Goal: Task Accomplishment & Management: Use online tool/utility

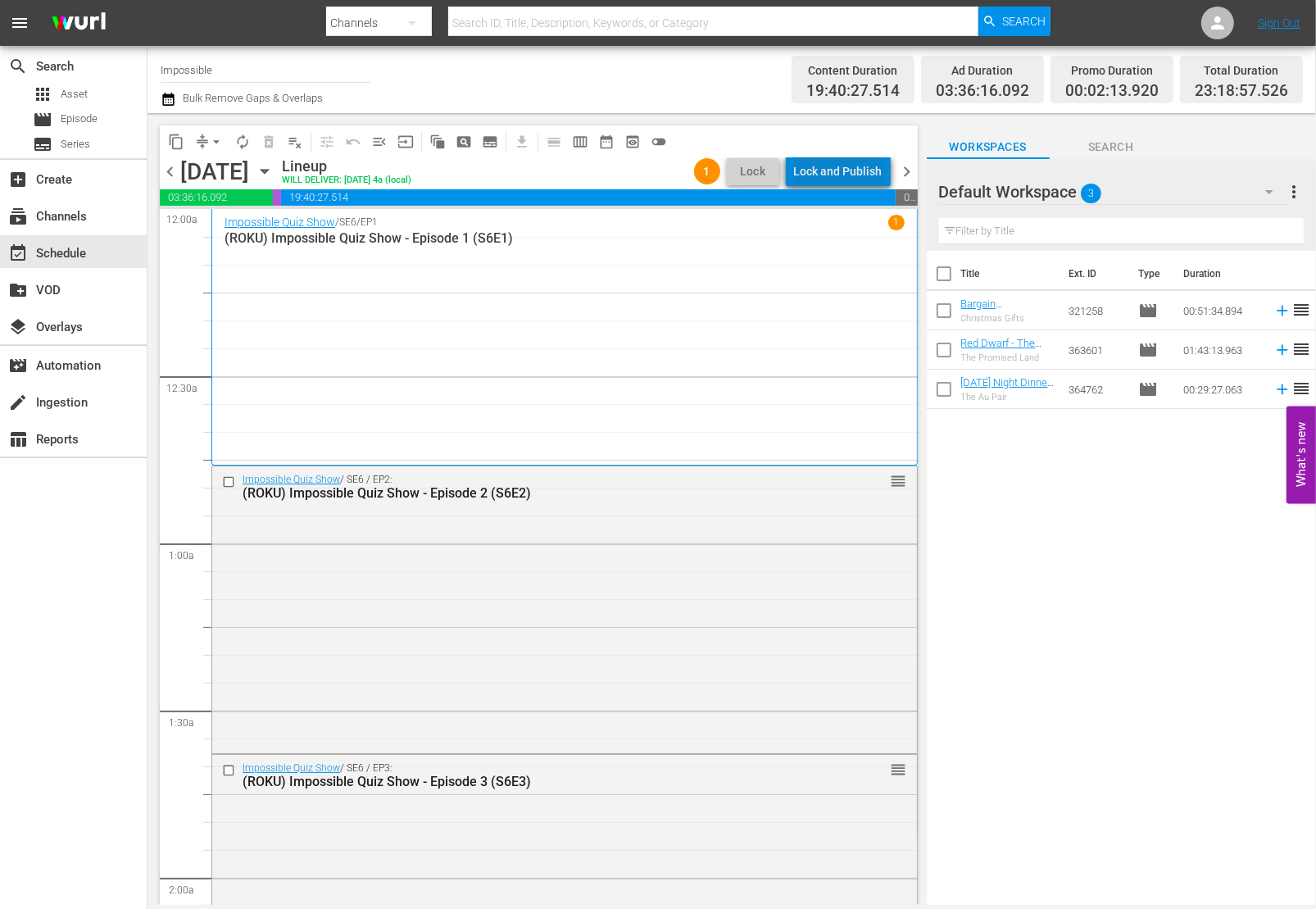
click at [866, 172] on div "Lock and Publish" at bounding box center [839, 171] width 89 height 30
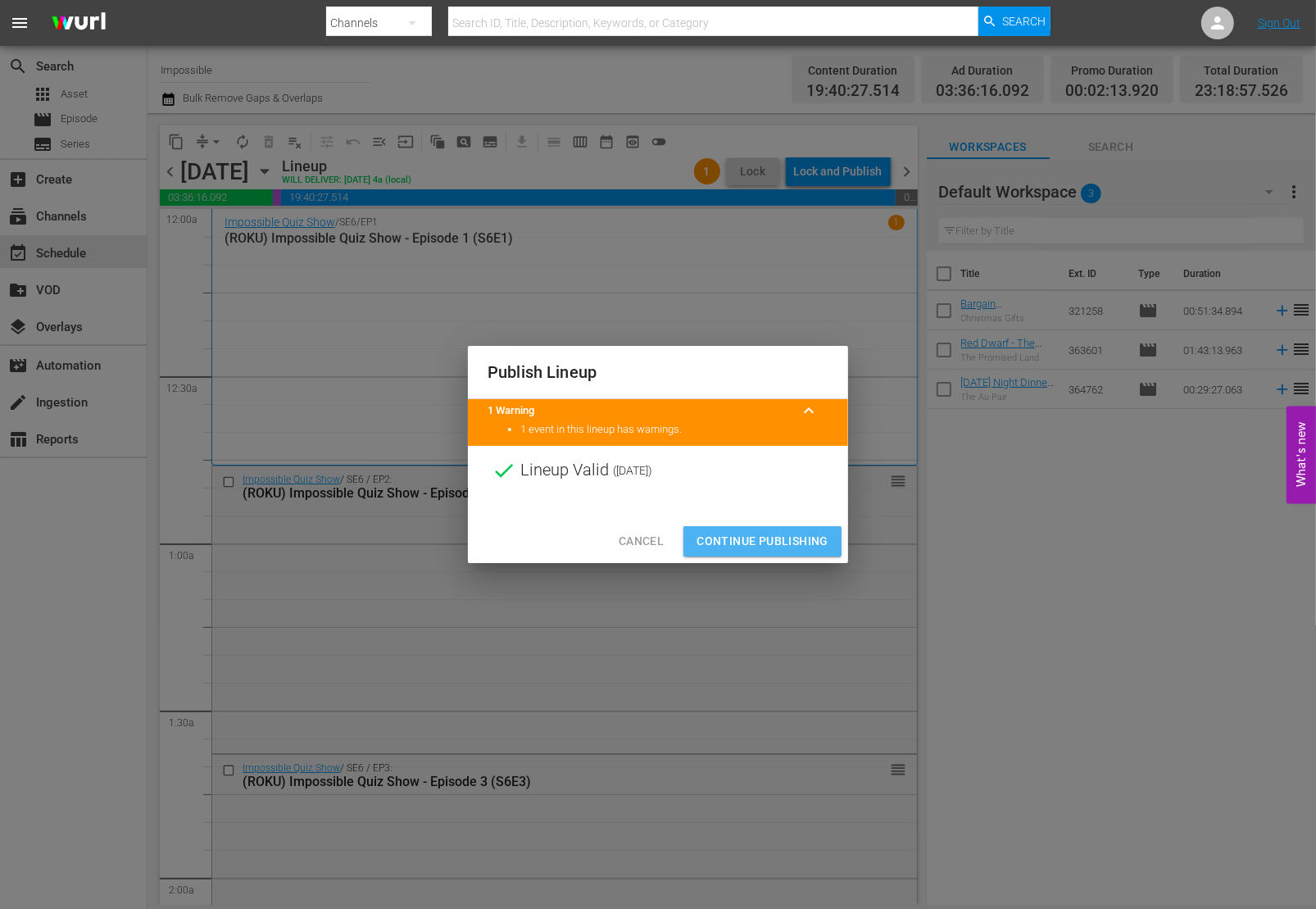
click at [699, 531] on span "Continue Publishing" at bounding box center [762, 541] width 132 height 20
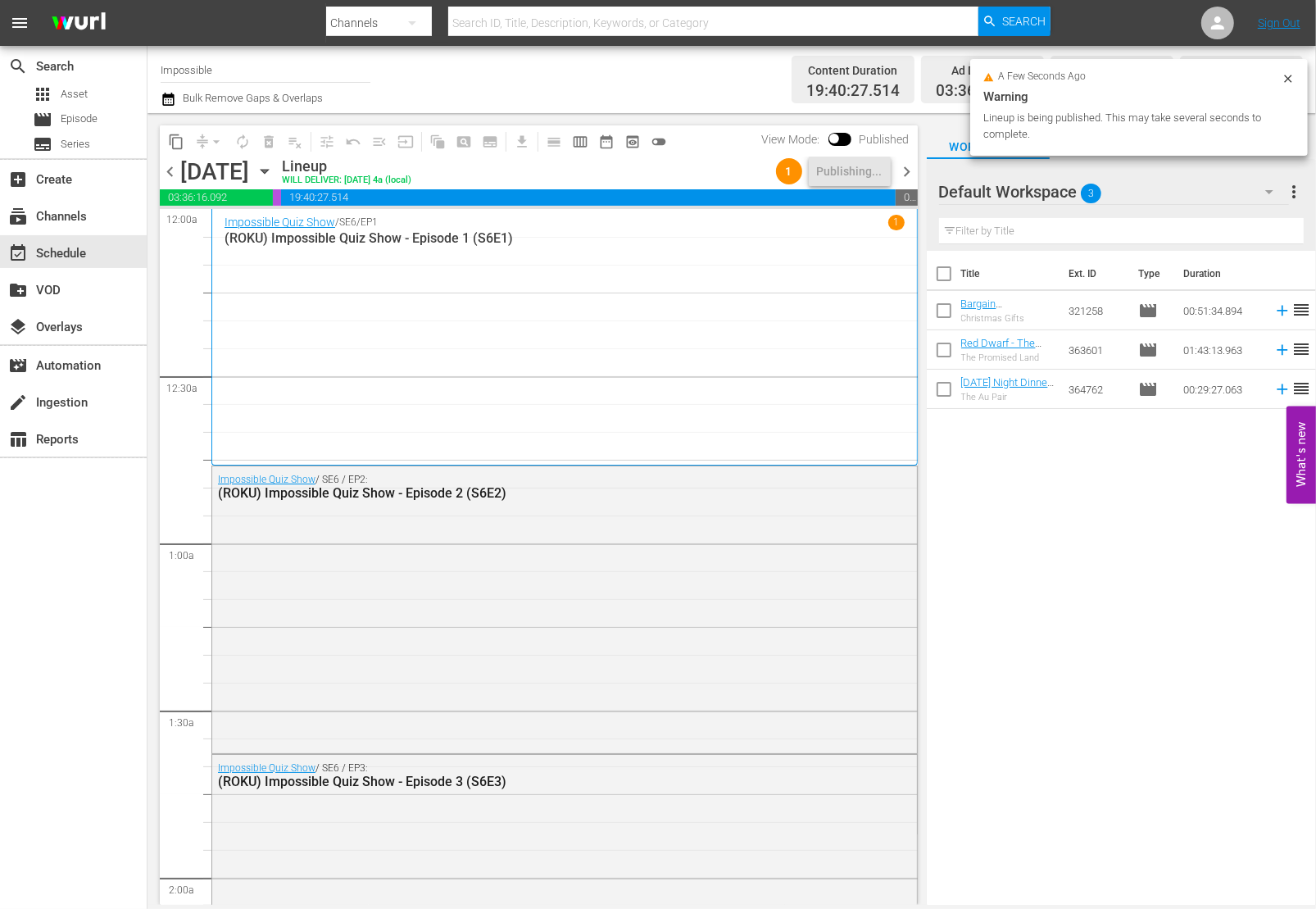
click at [905, 170] on span "chevron_right" at bounding box center [908, 171] width 20 height 20
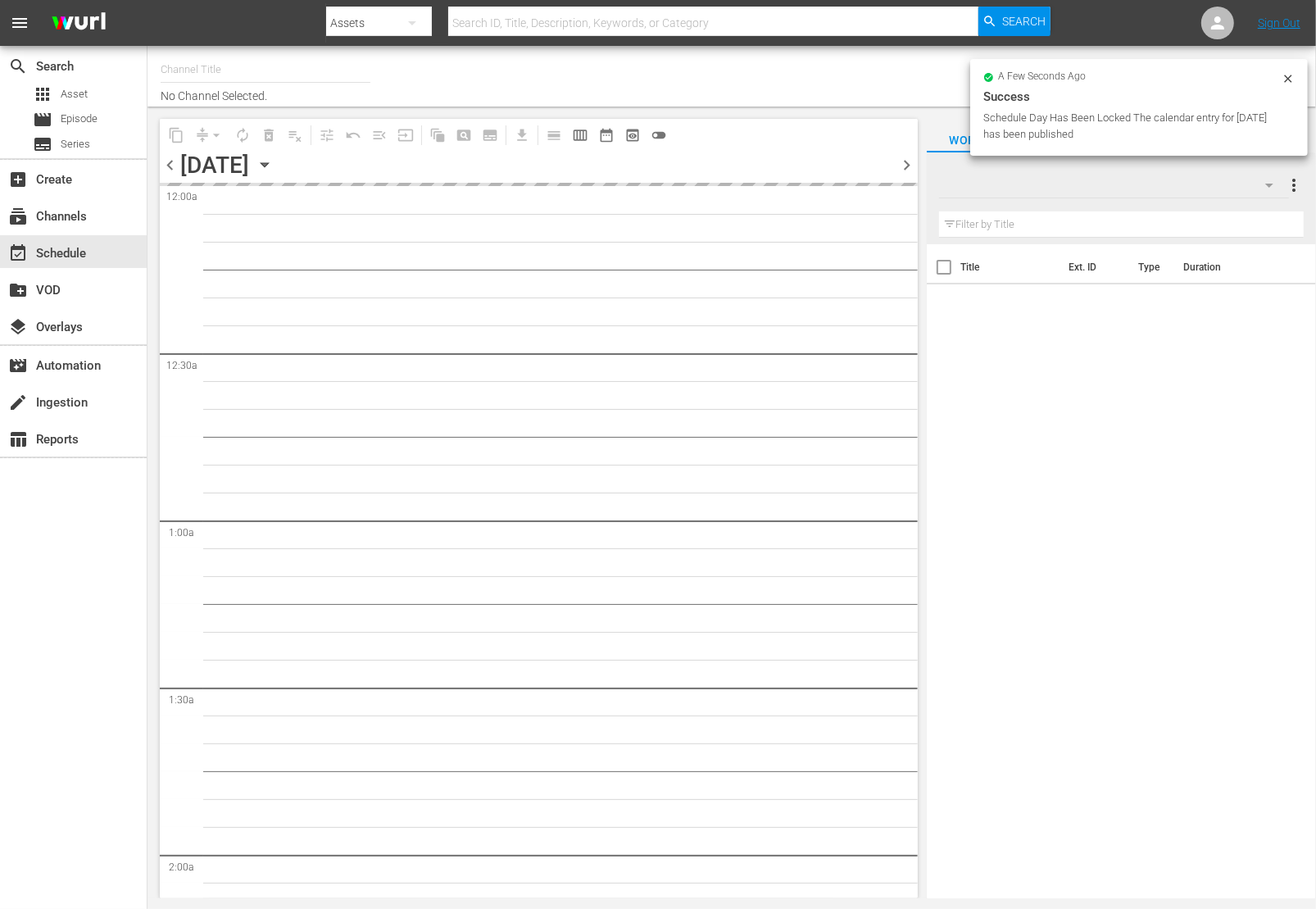
type input "Impossible (1011)"
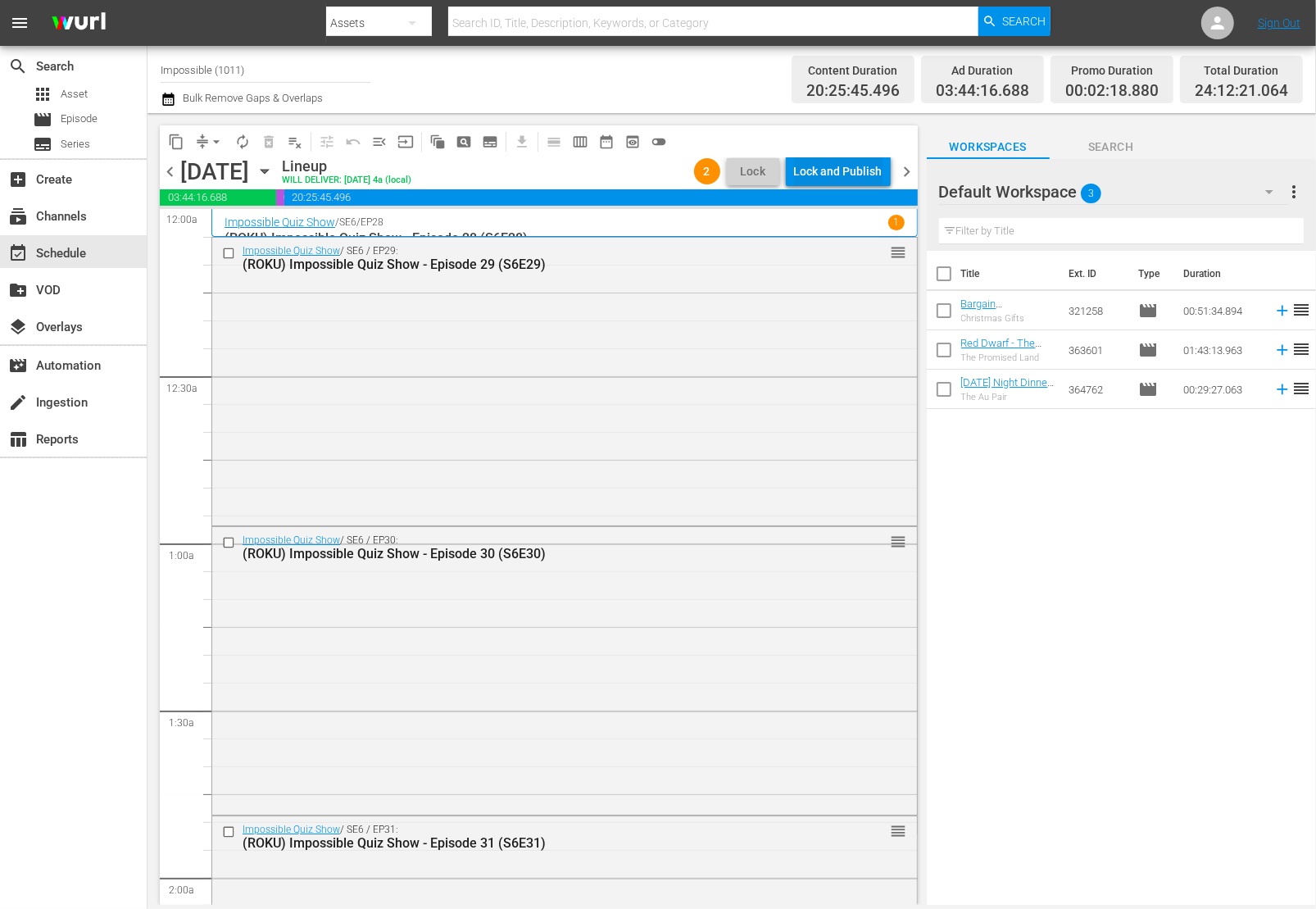
click at [877, 172] on div "Lock and Publish" at bounding box center [839, 171] width 89 height 30
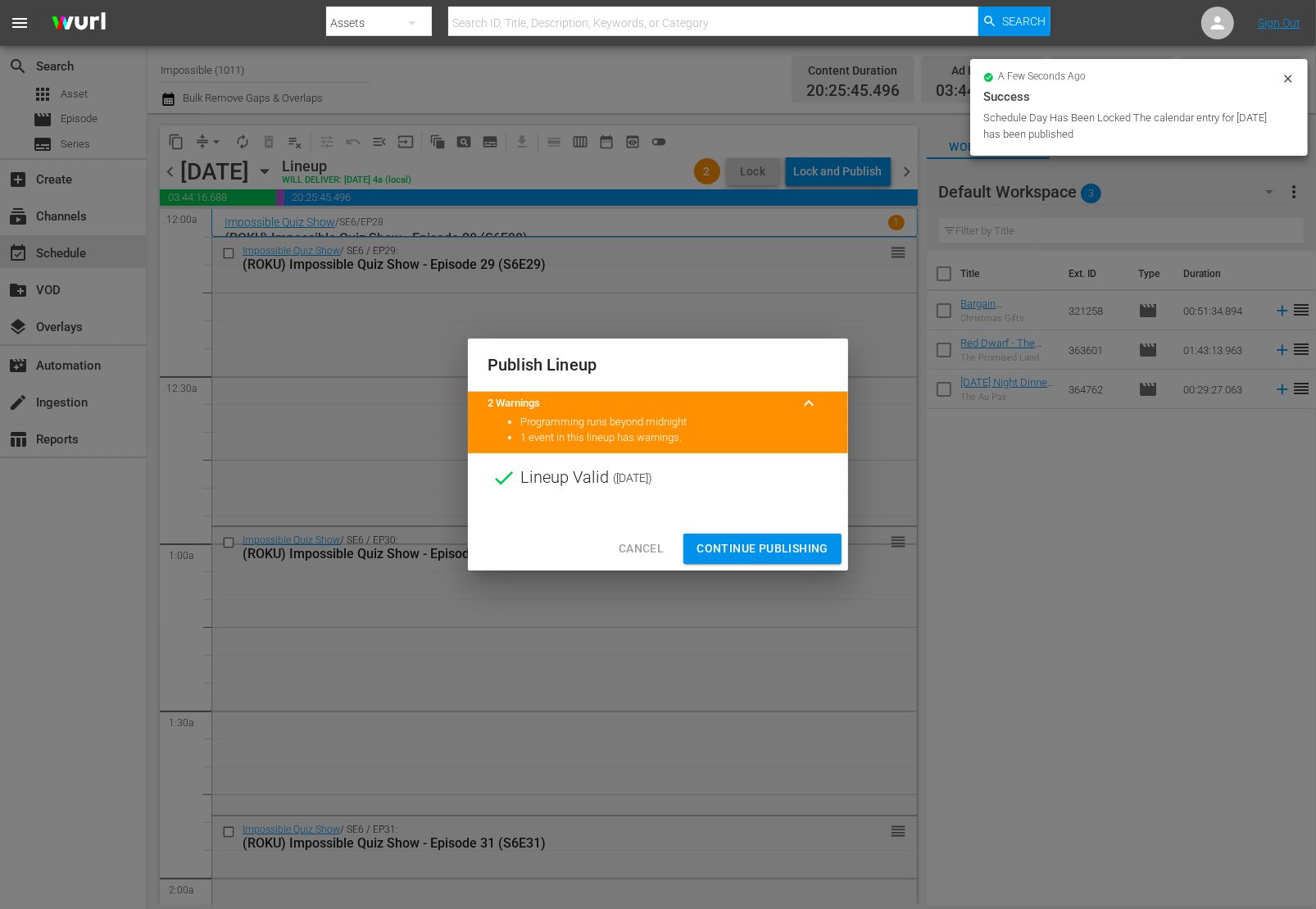
click at [786, 556] on span "Continue Publishing" at bounding box center [762, 549] width 132 height 20
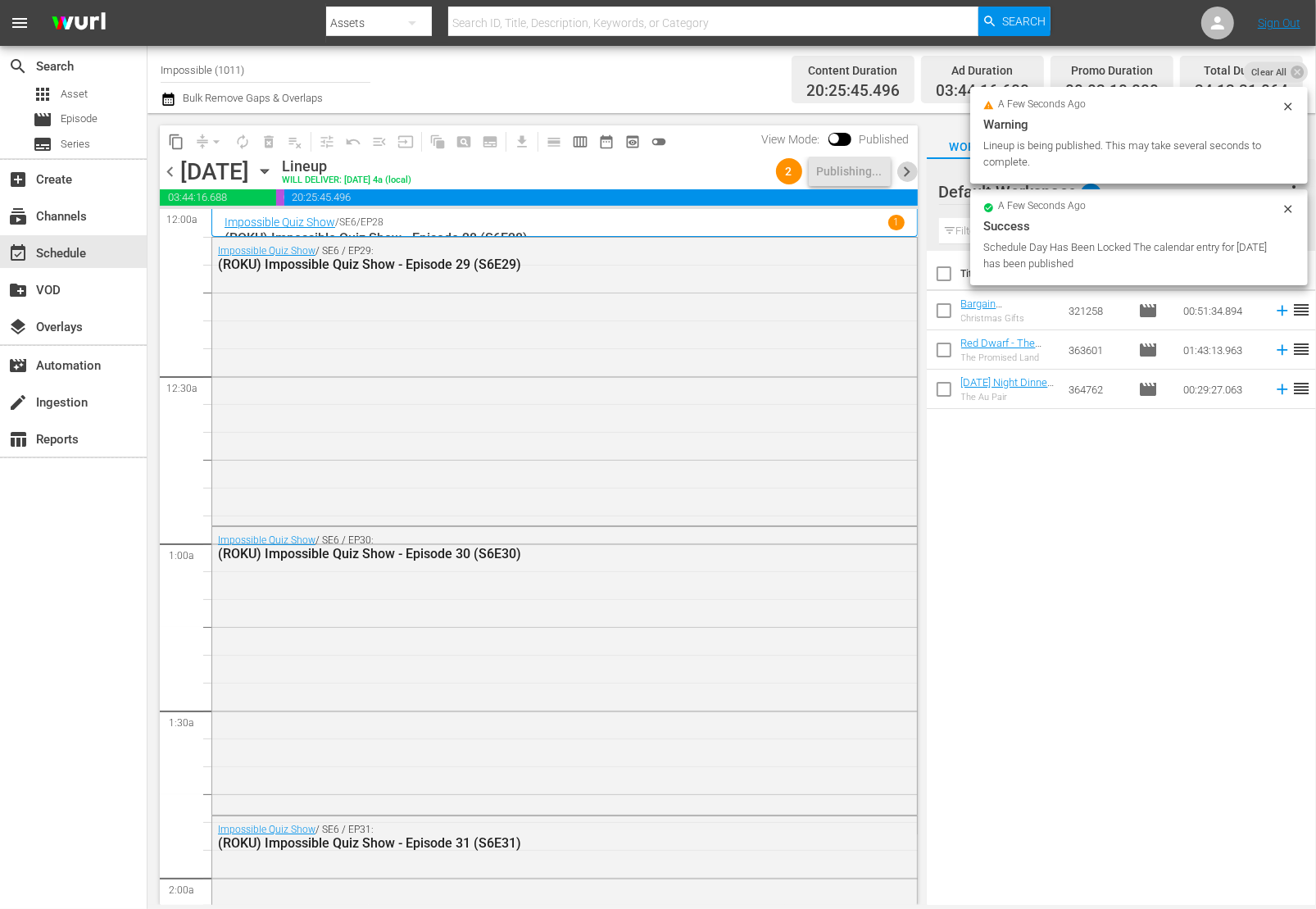
click at [903, 164] on span "chevron_right" at bounding box center [908, 171] width 20 height 20
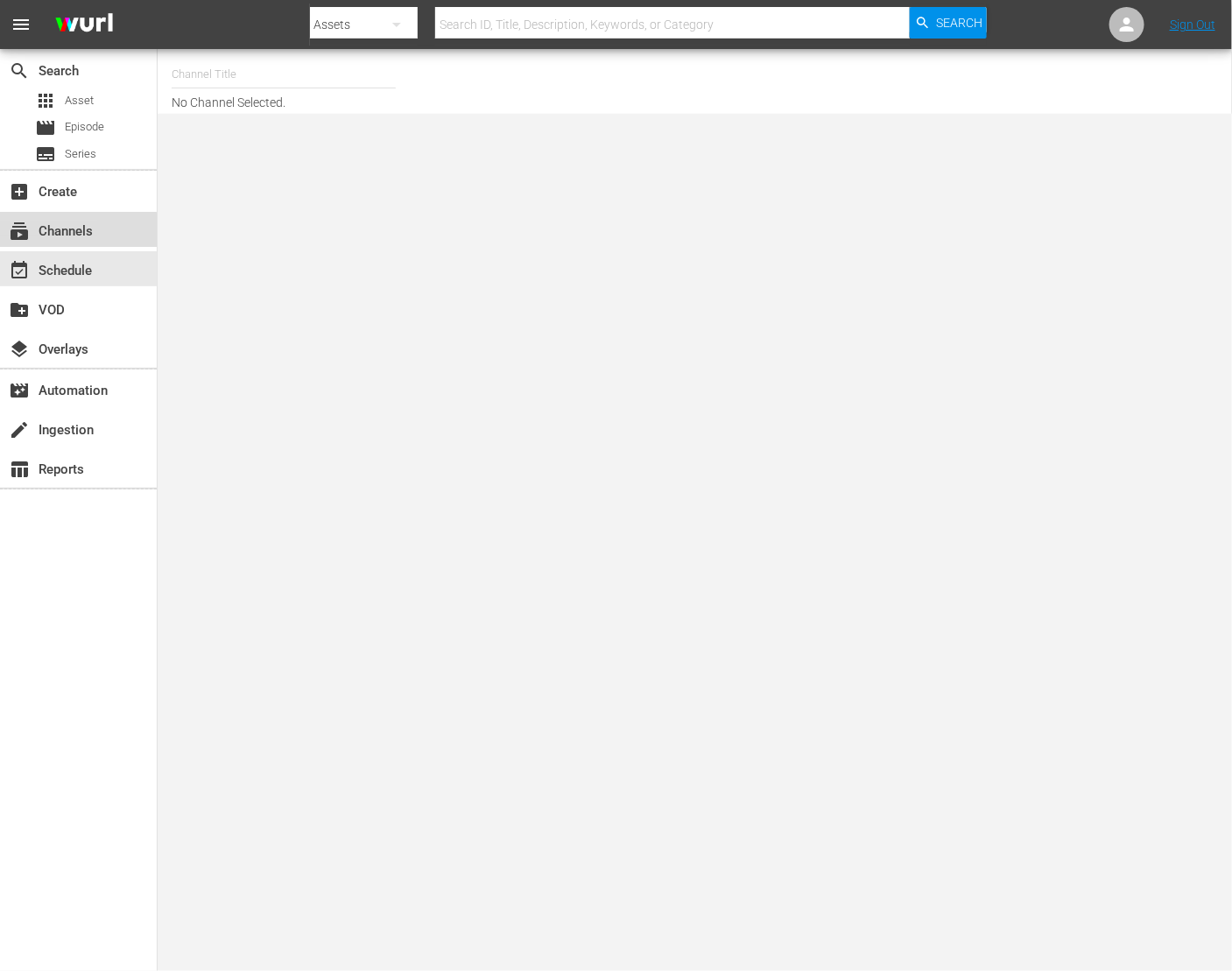
click at [52, 237] on div "subscriptions Channels" at bounding box center [49, 228] width 98 height 15
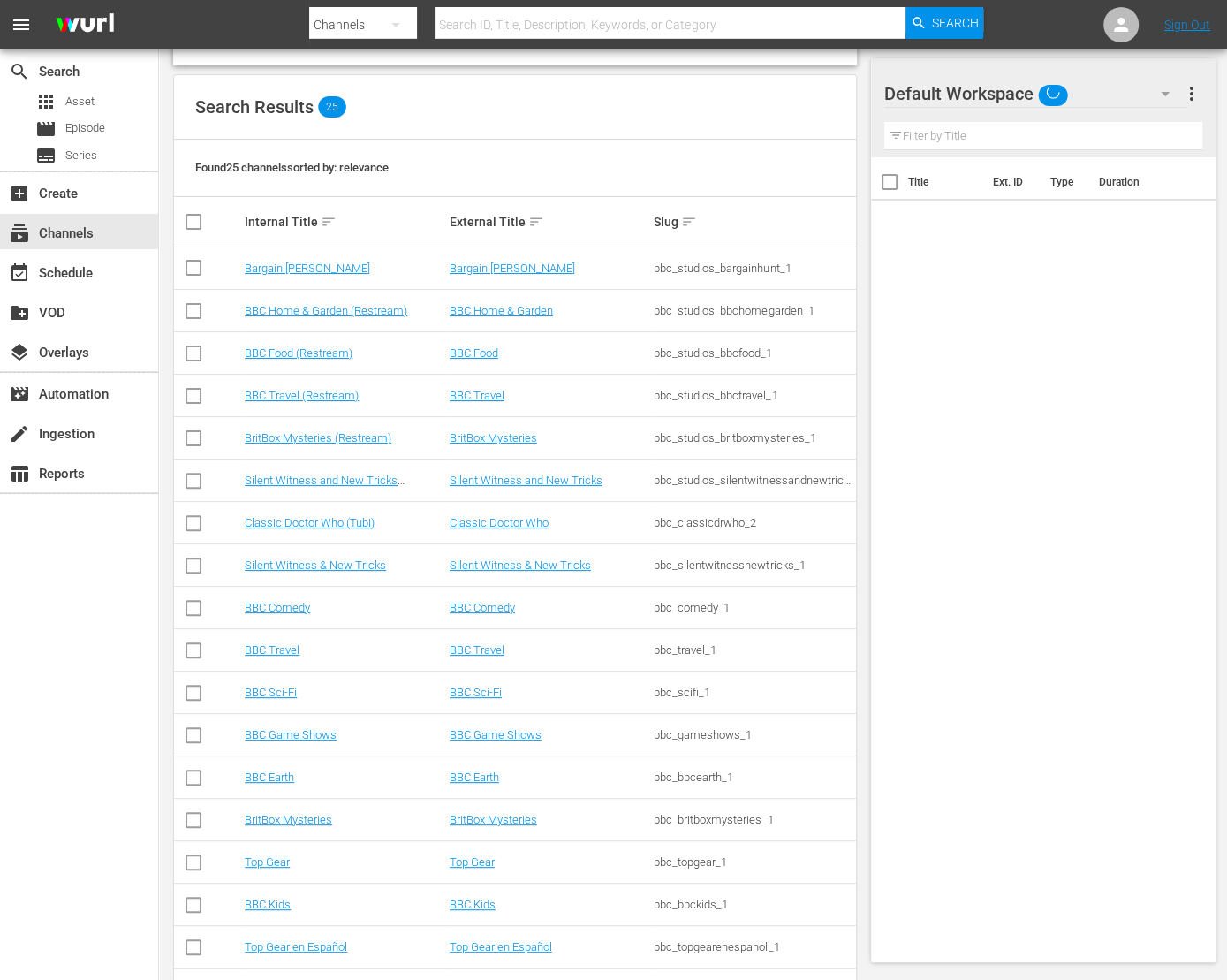
scroll to position [184, 0]
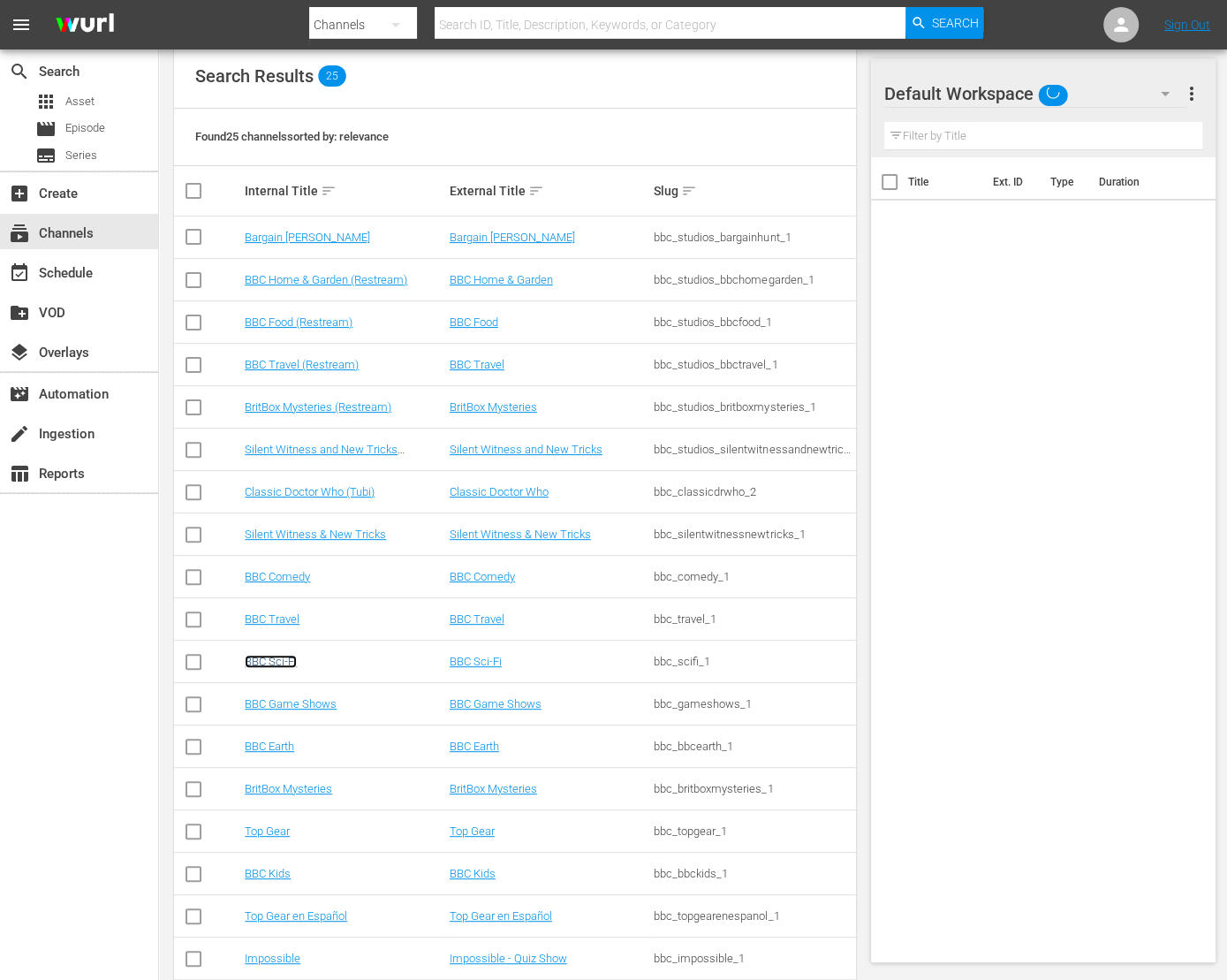
click at [264, 660] on link "BBC Sci-Fi" at bounding box center [270, 661] width 52 height 13
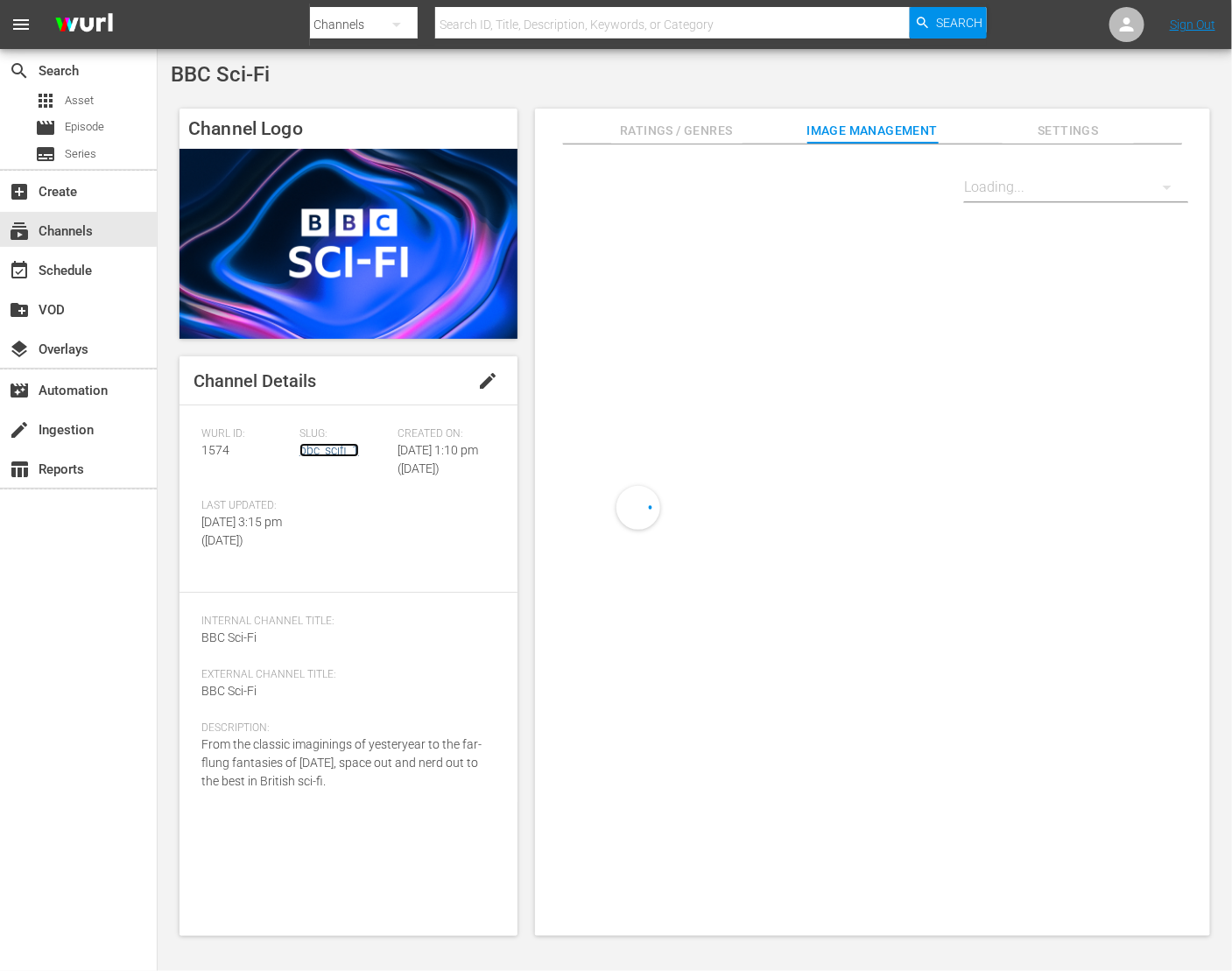
click at [324, 452] on link "bbc_scifi_1" at bounding box center [329, 449] width 59 height 14
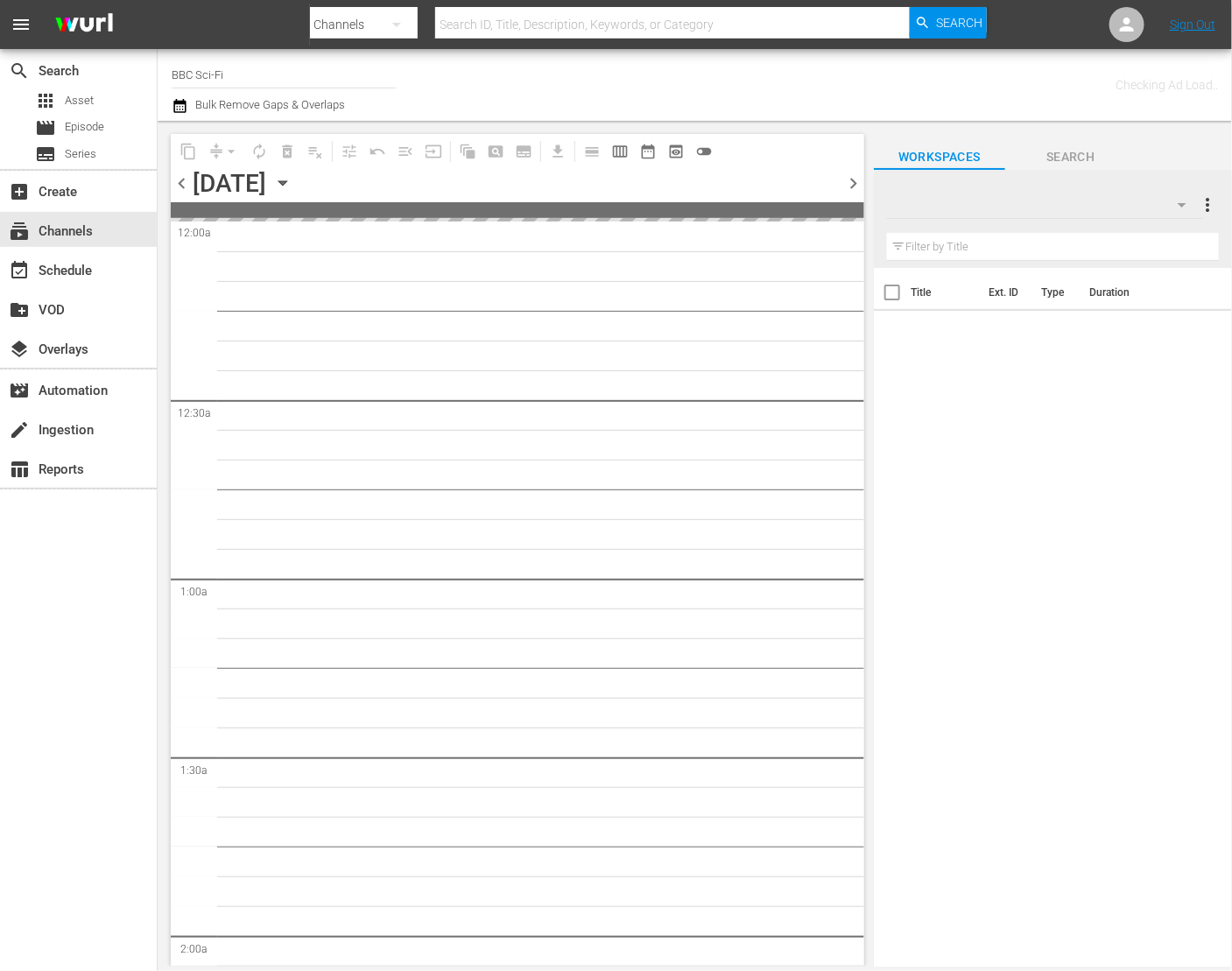
click at [292, 189] on icon "button" at bounding box center [282, 182] width 19 height 19
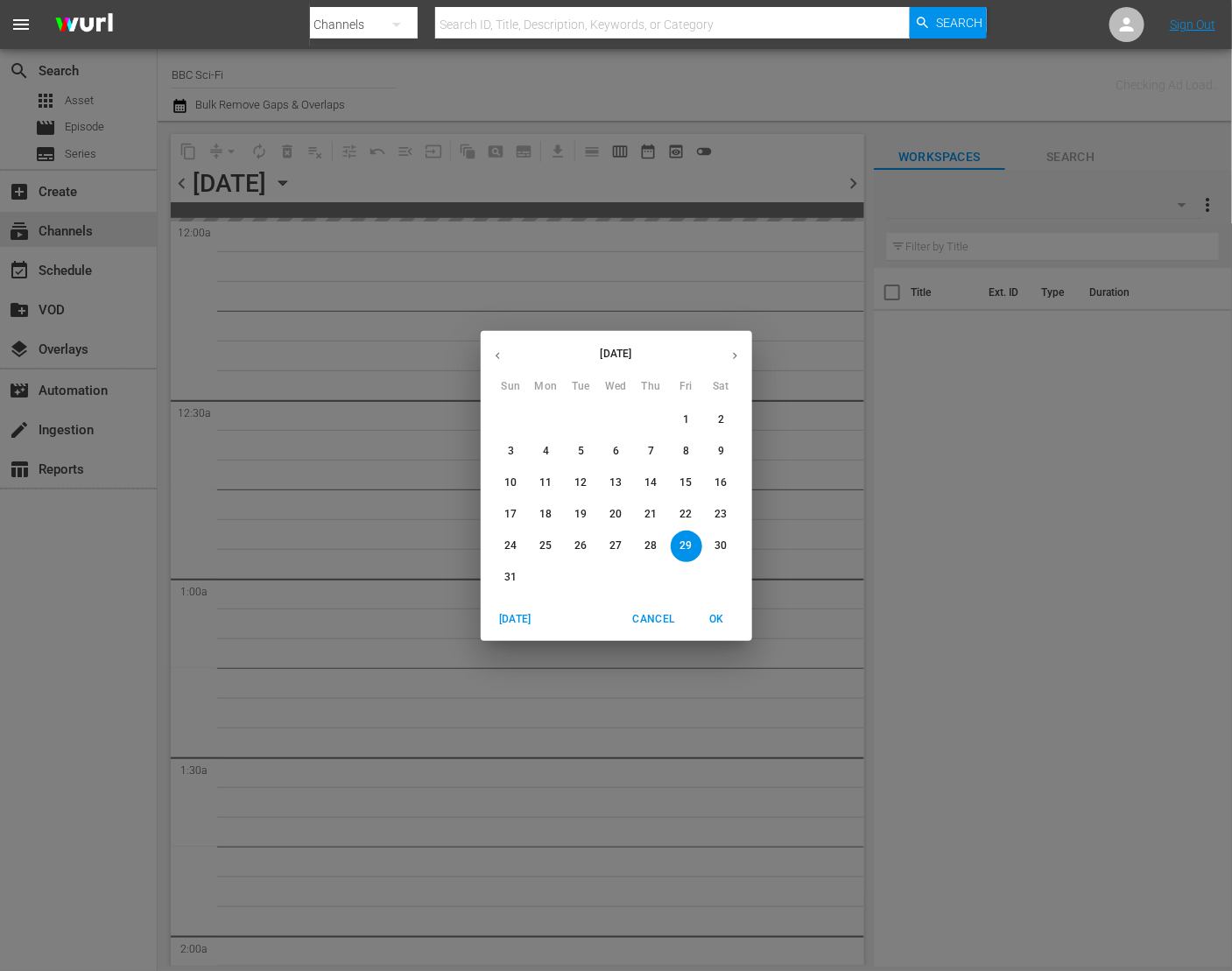
click at [744, 352] on button "button" at bounding box center [734, 355] width 34 height 34
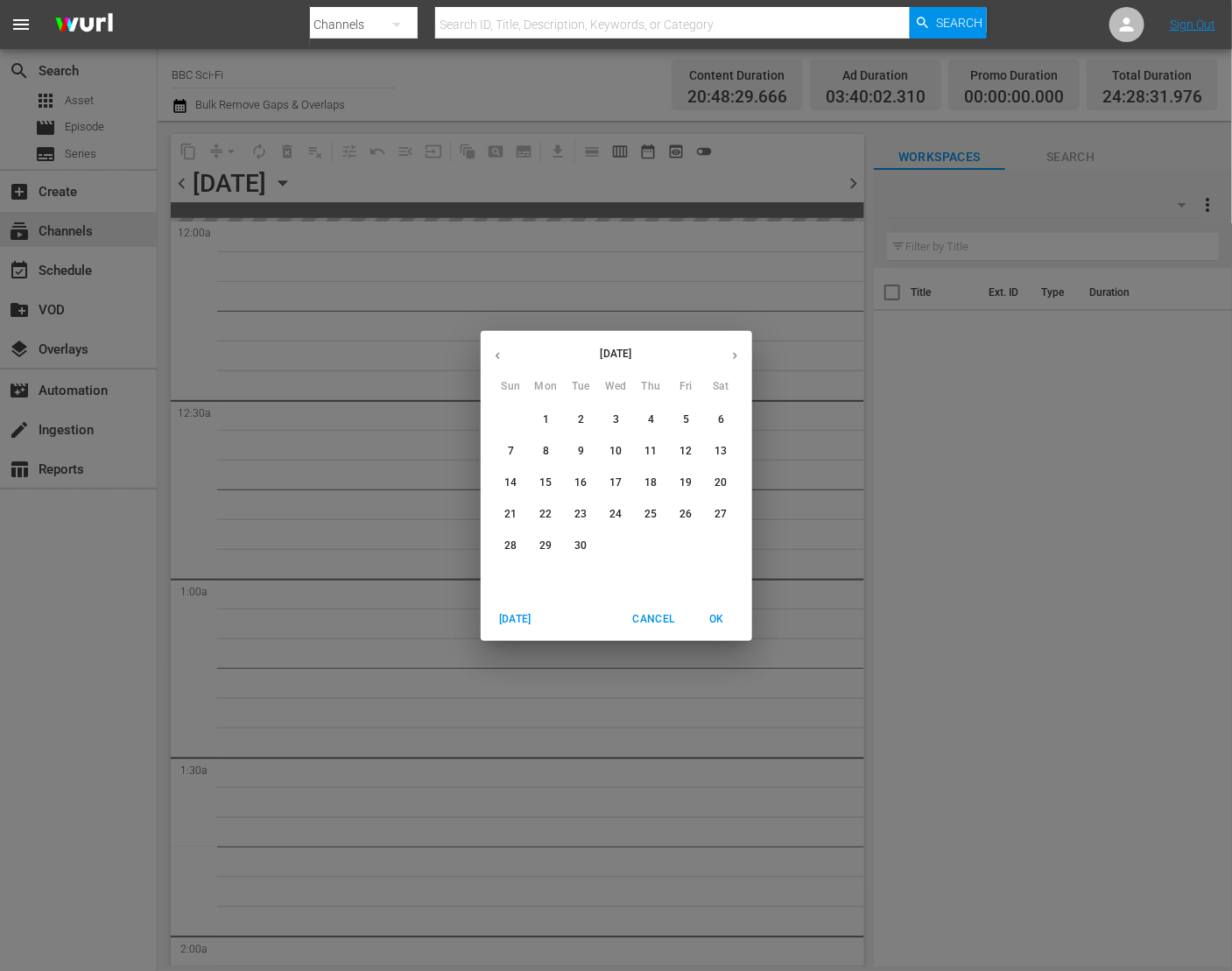
click at [550, 420] on span "1" at bounding box center [546, 420] width 32 height 15
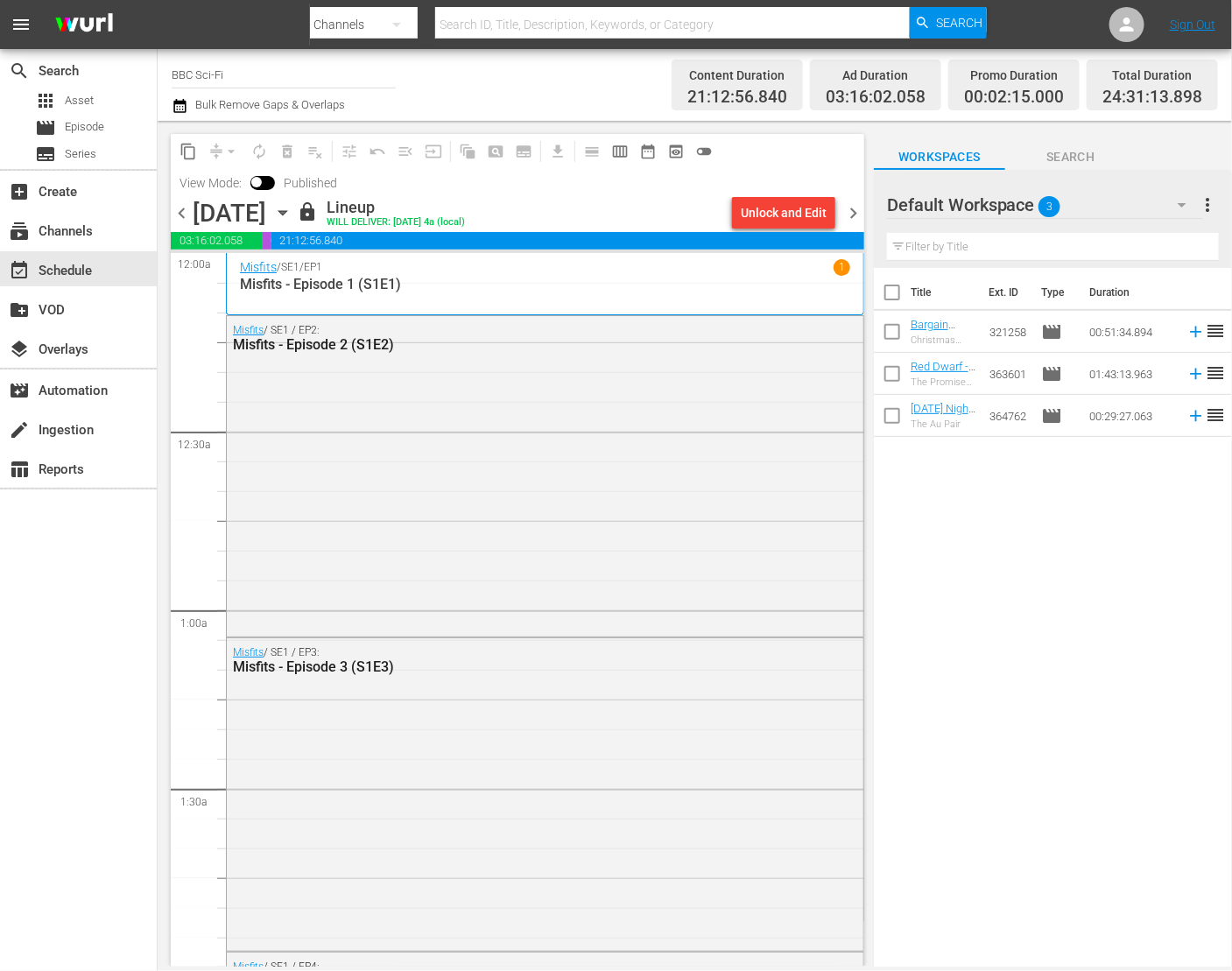
click at [179, 101] on icon "button" at bounding box center [178, 106] width 12 height 14
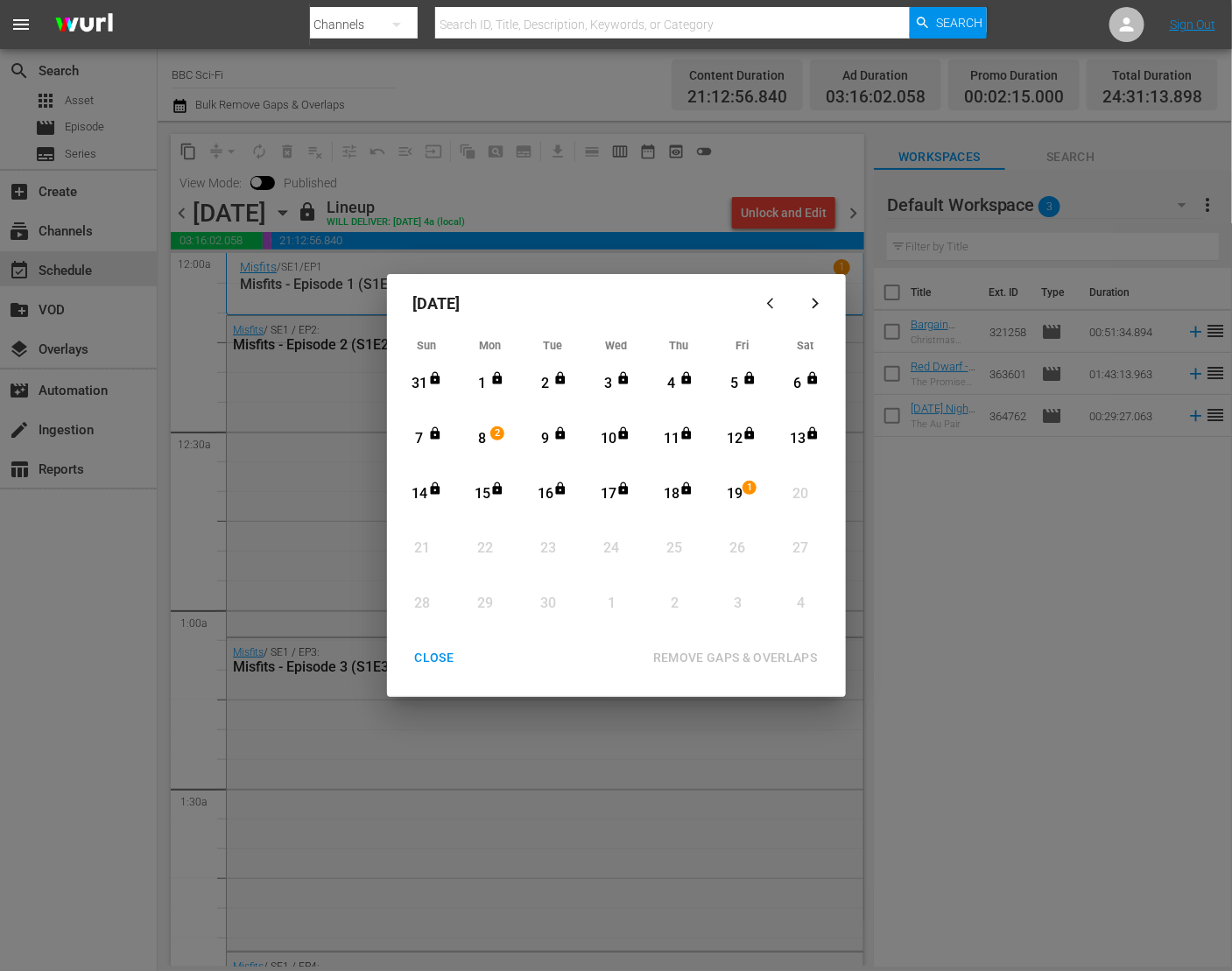
click at [438, 671] on button "CLOSE" at bounding box center [434, 659] width 81 height 33
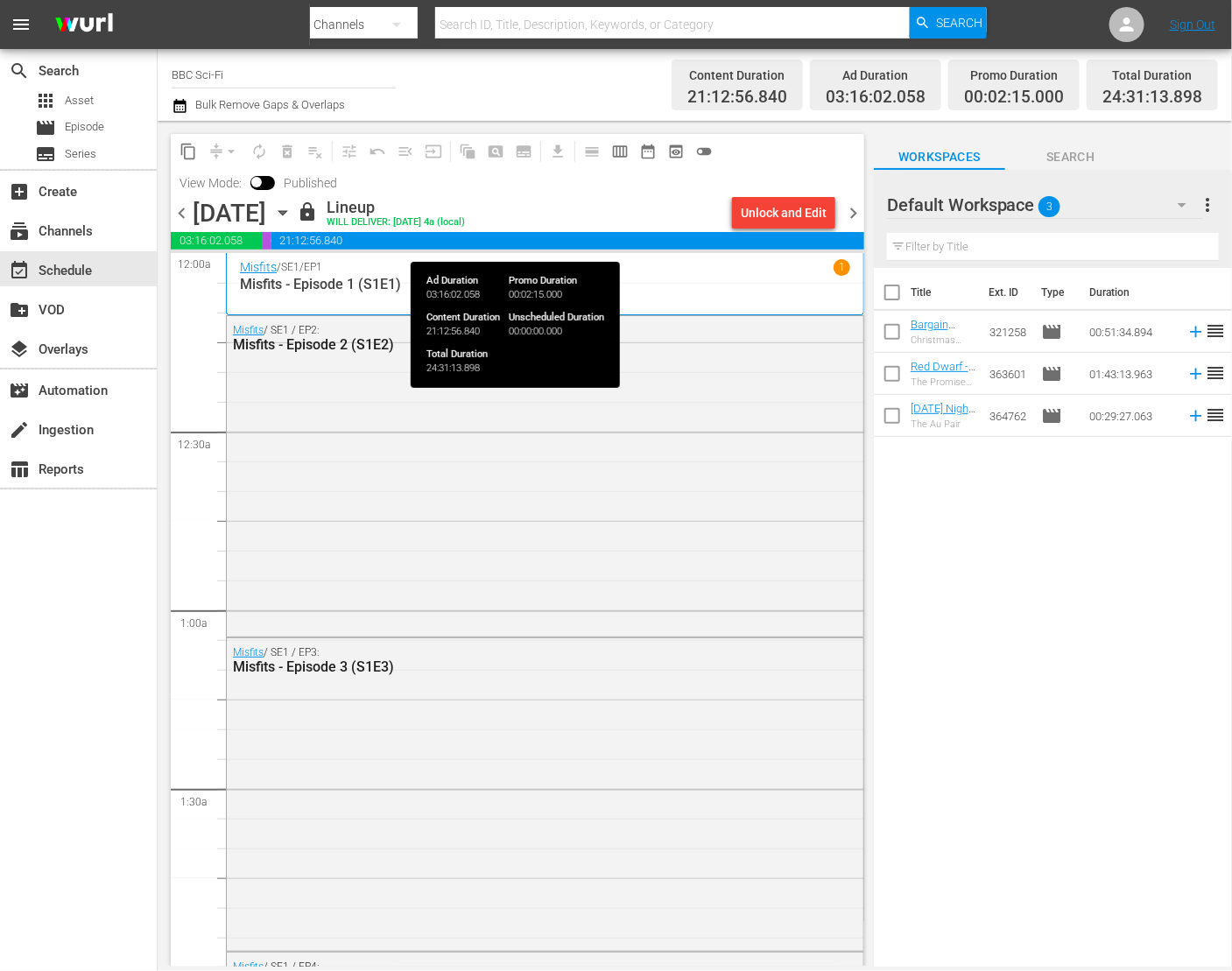
click at [292, 224] on div "Monday, September 1st September 1st" at bounding box center [243, 213] width 100 height 29
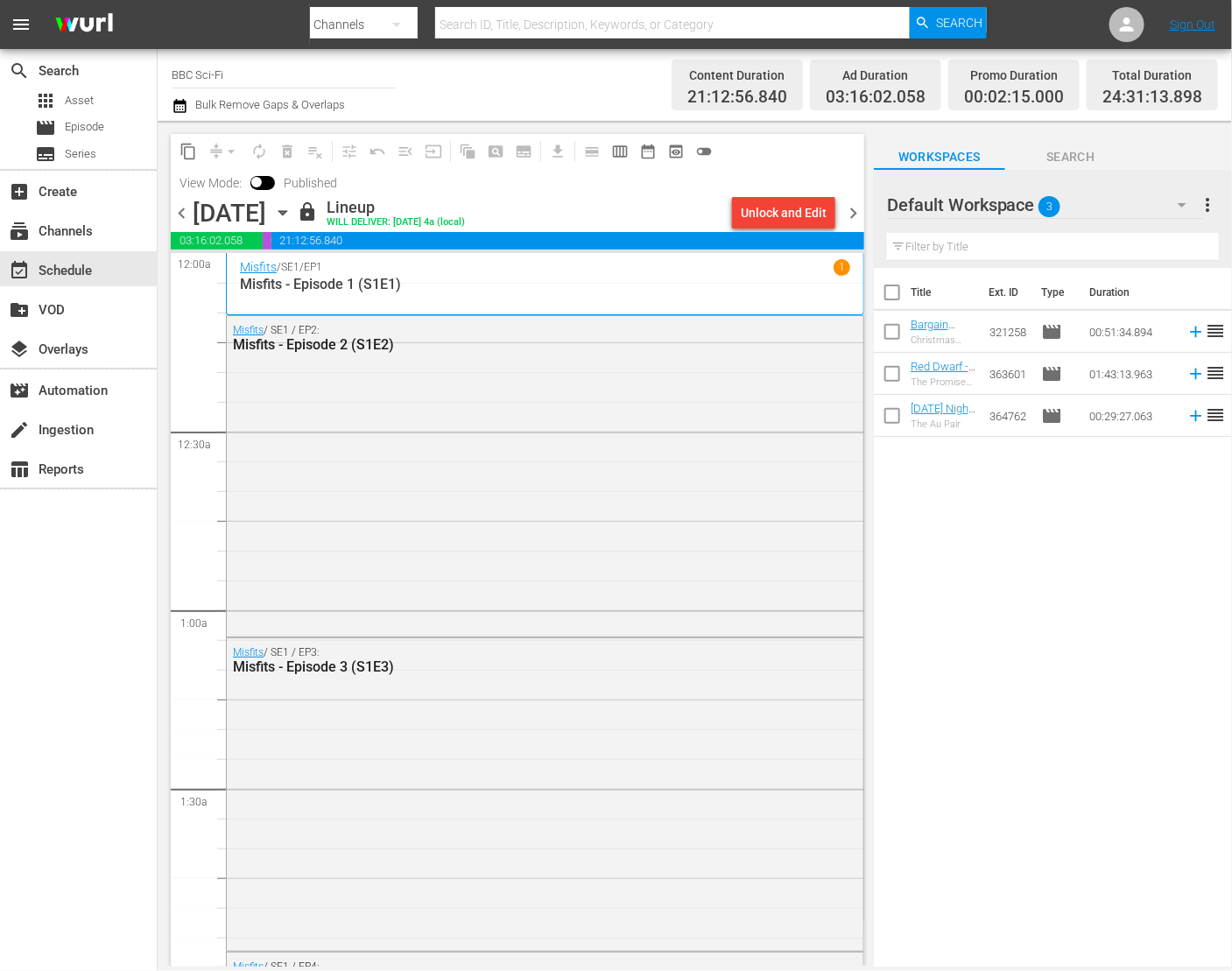
click at [477, 210] on div "chevron_left Monday, September 1st September 1st lock Lineup WILL DELIVER: 8/31…" at bounding box center [516, 214] width 693 height 34
click at [292, 210] on icon "button" at bounding box center [282, 212] width 19 height 19
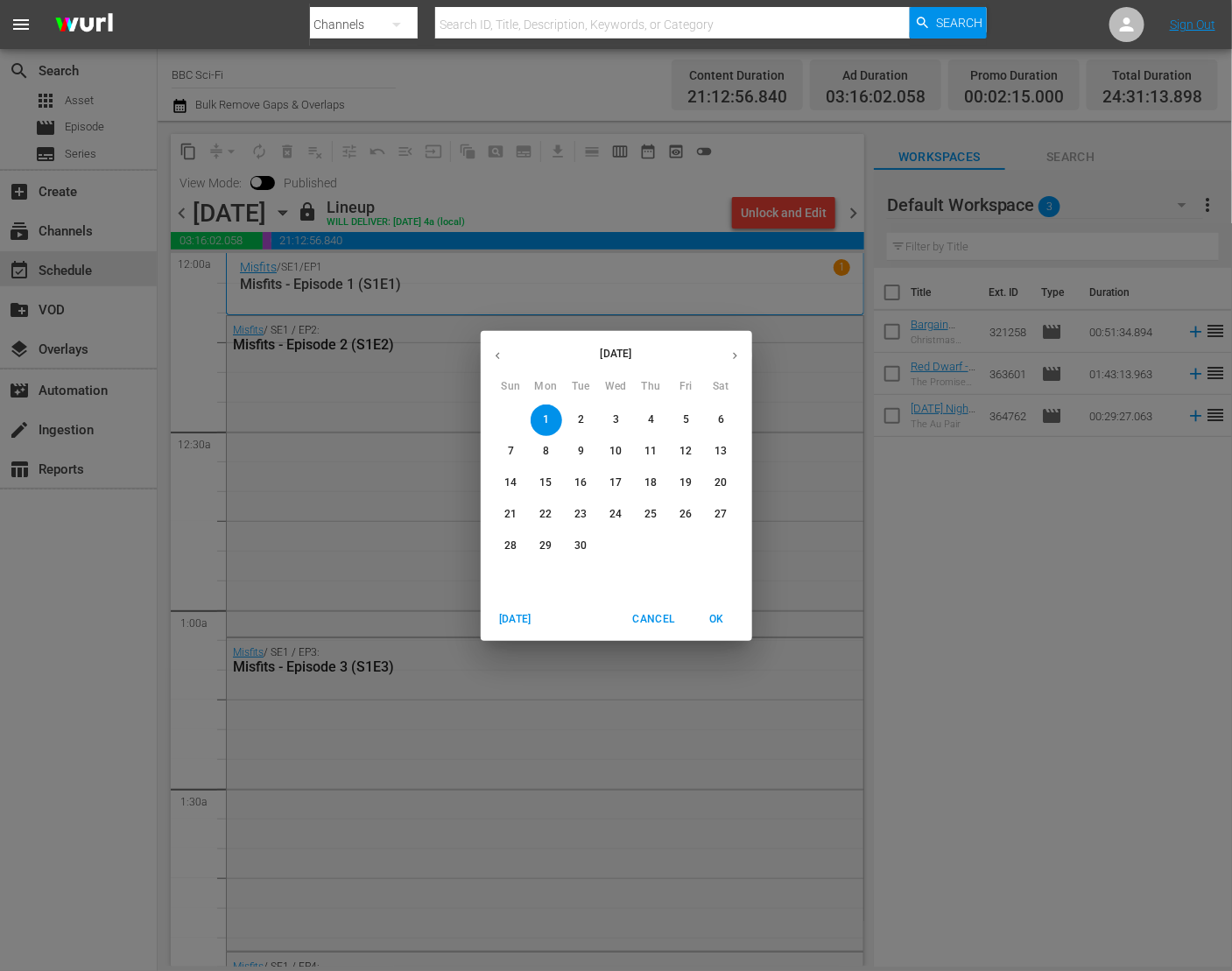
click at [555, 459] on button "8" at bounding box center [546, 452] width 32 height 32
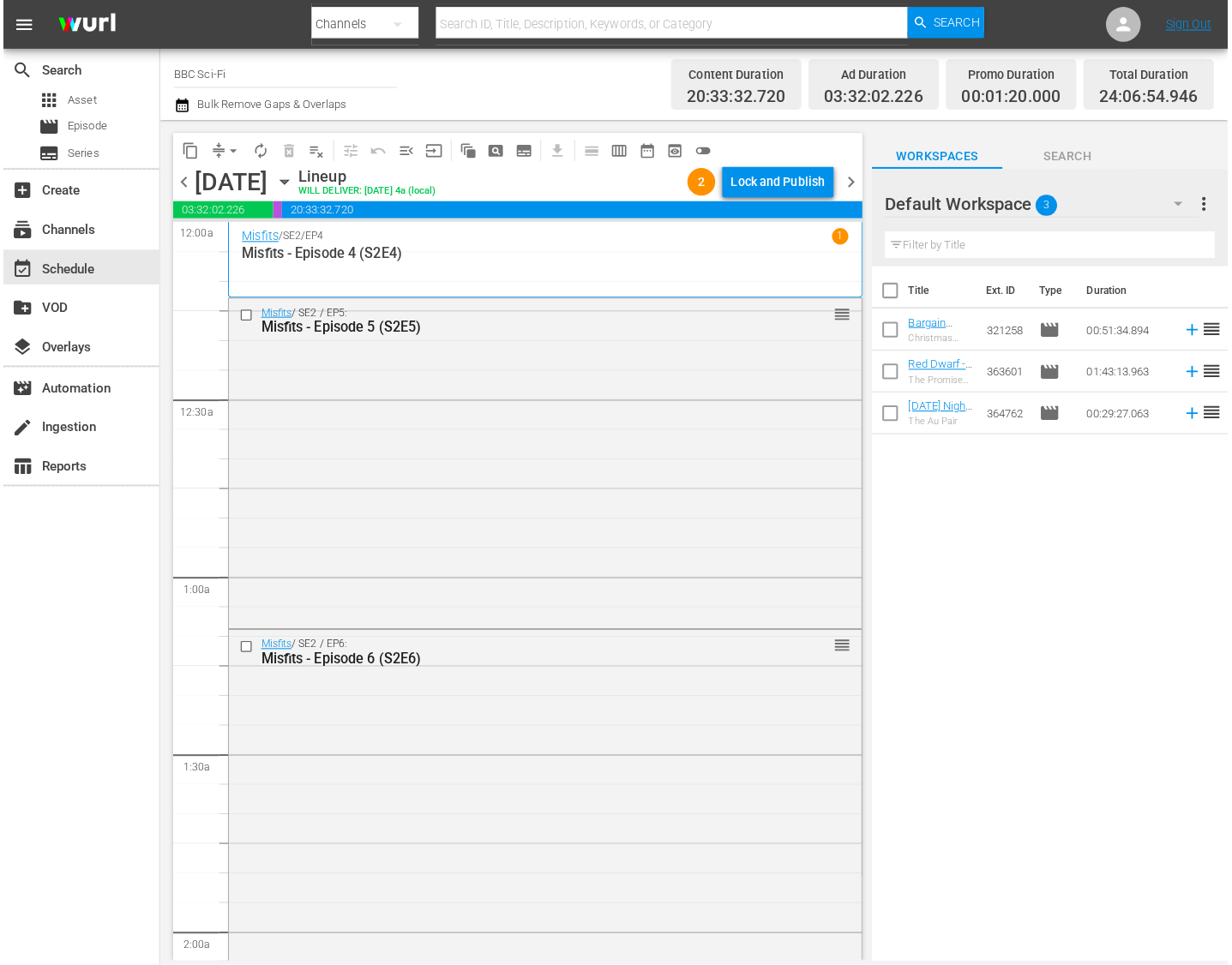
scroll to position [7775, 0]
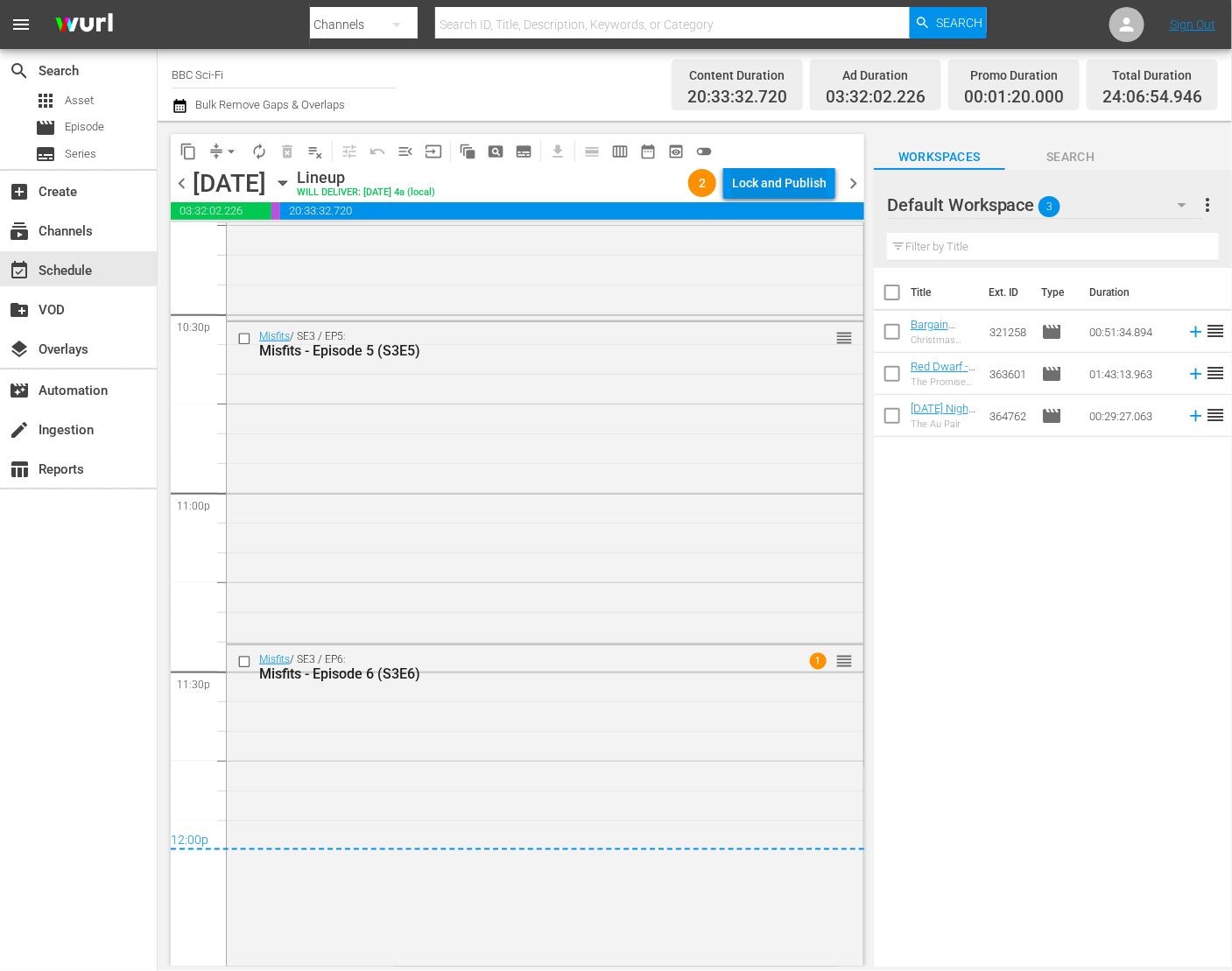
click at [772, 184] on div "Lock and Publish" at bounding box center [779, 183] width 95 height 32
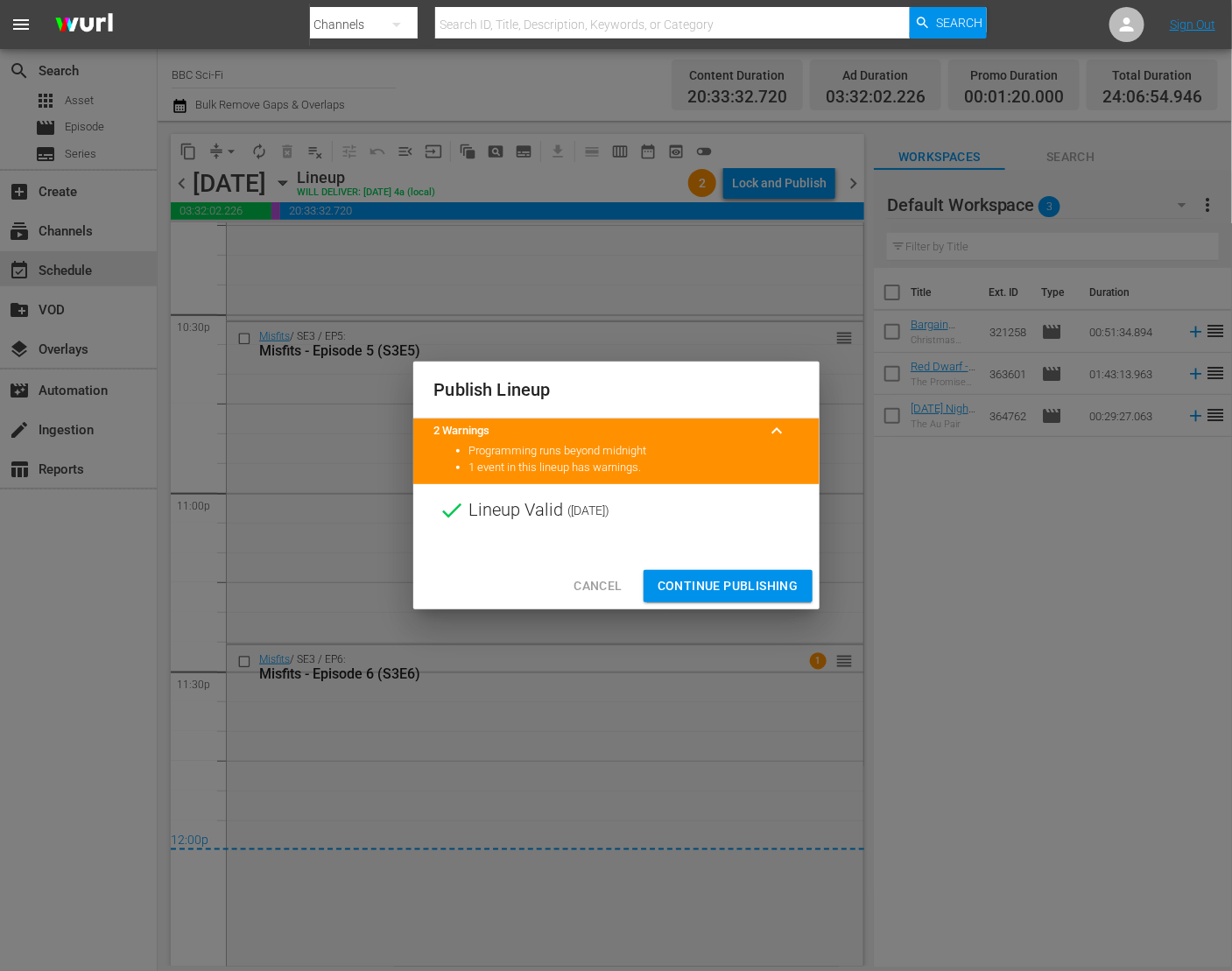
click at [747, 582] on span "Continue Publishing" at bounding box center [728, 587] width 141 height 22
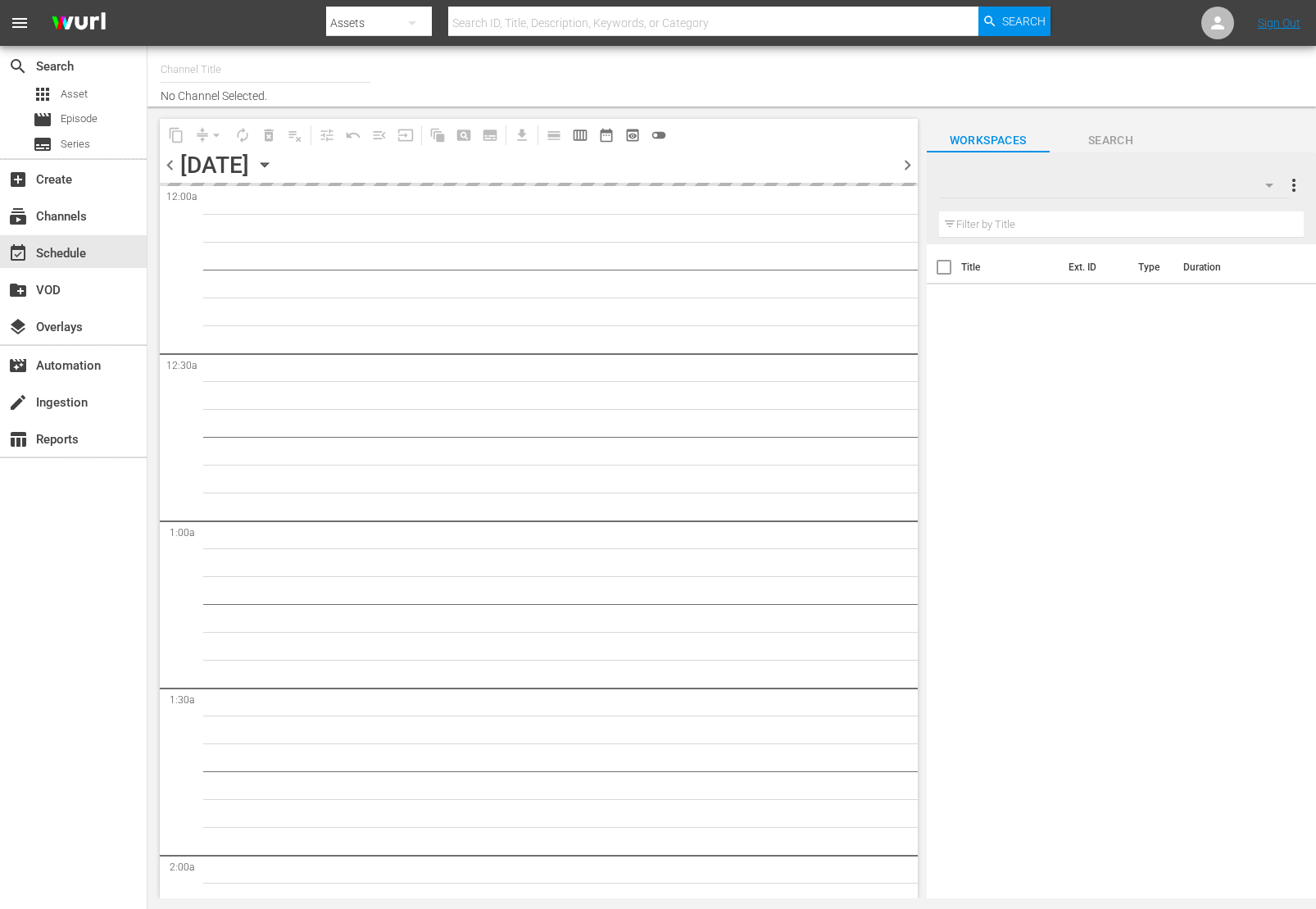
type input "Impossible (1011)"
